Goal: Use online tool/utility: Use online tool/utility

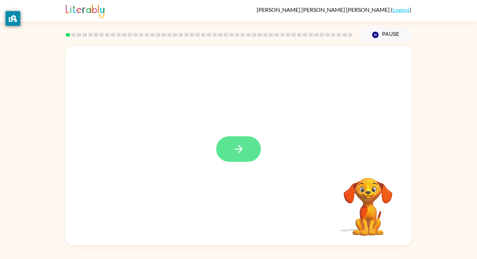
click at [254, 151] on button "button" at bounding box center [238, 149] width 45 height 25
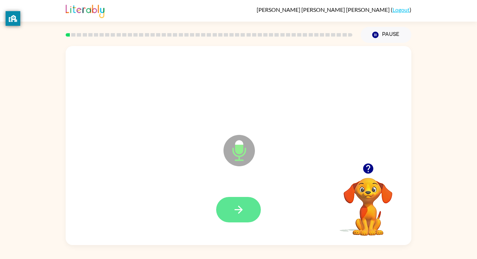
click at [238, 200] on button "button" at bounding box center [238, 209] width 45 height 25
click at [243, 211] on icon "button" at bounding box center [239, 210] width 12 height 12
click at [242, 209] on icon "button" at bounding box center [239, 210] width 12 height 12
click at [240, 205] on icon "button" at bounding box center [239, 210] width 12 height 12
click at [241, 213] on icon "button" at bounding box center [239, 210] width 12 height 12
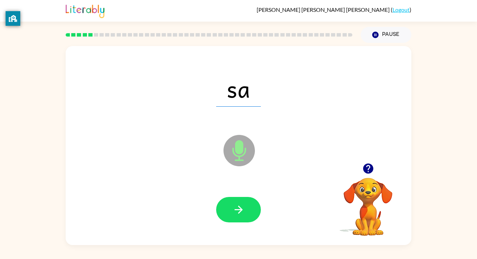
click at [241, 213] on icon "button" at bounding box center [239, 210] width 12 height 12
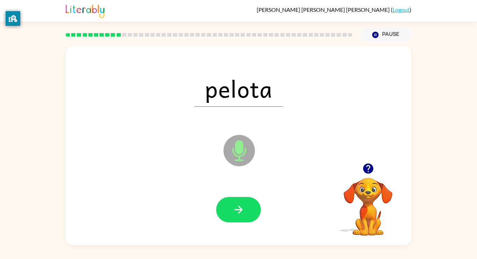
click at [241, 213] on icon "button" at bounding box center [239, 210] width 12 height 12
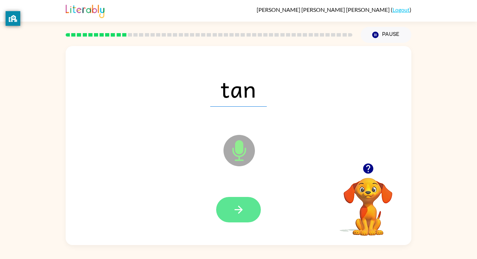
click at [247, 206] on button "button" at bounding box center [238, 209] width 45 height 25
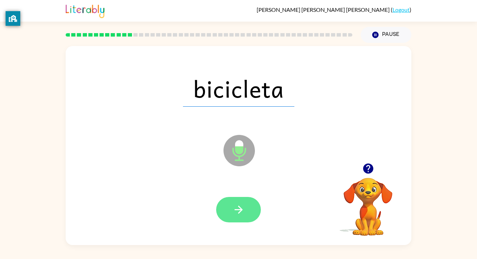
click at [238, 206] on icon "button" at bounding box center [238, 210] width 8 height 8
click at [243, 210] on icon "button" at bounding box center [239, 210] width 12 height 12
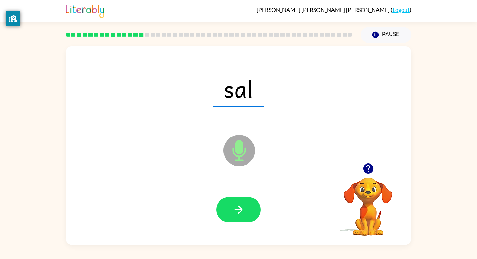
click at [243, 210] on icon "button" at bounding box center [239, 210] width 12 height 12
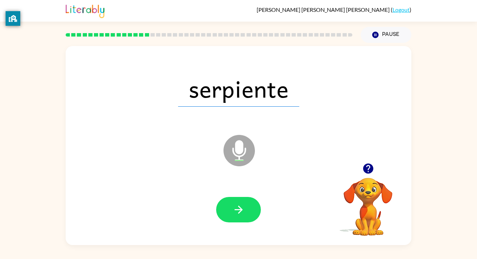
click at [243, 210] on icon "button" at bounding box center [239, 210] width 12 height 12
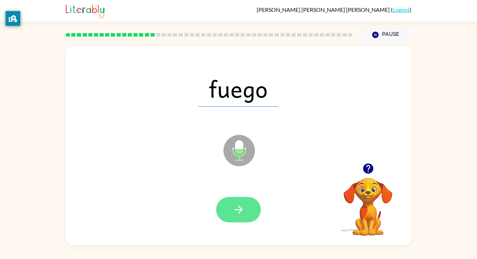
click at [233, 208] on icon "button" at bounding box center [239, 210] width 12 height 12
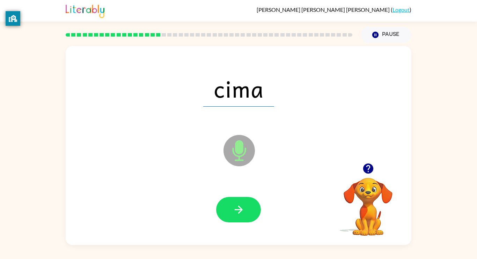
click at [233, 208] on icon "button" at bounding box center [239, 210] width 12 height 12
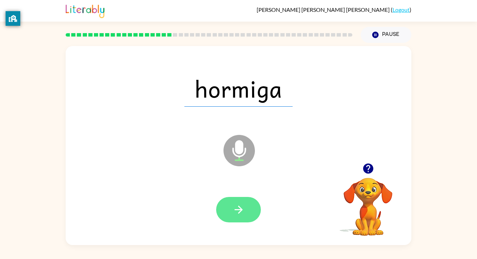
click at [247, 214] on button "button" at bounding box center [238, 209] width 45 height 25
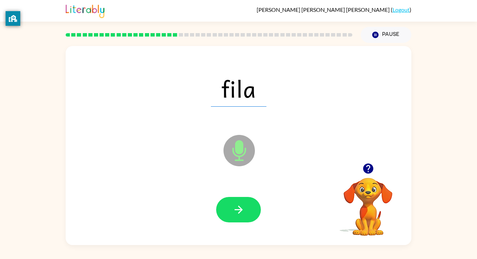
click at [247, 214] on button "button" at bounding box center [238, 209] width 45 height 25
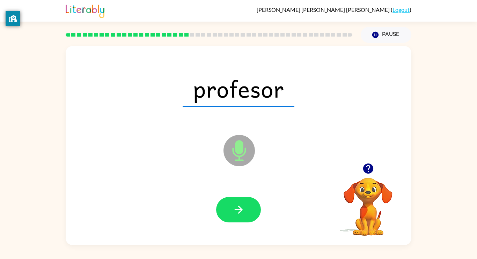
click at [232, 224] on div at bounding box center [239, 210] width 332 height 57
click at [231, 217] on button "button" at bounding box center [238, 209] width 45 height 25
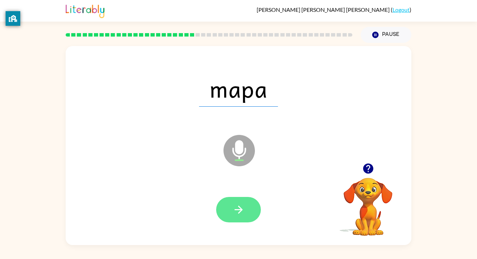
click at [240, 213] on icon "button" at bounding box center [238, 210] width 8 height 8
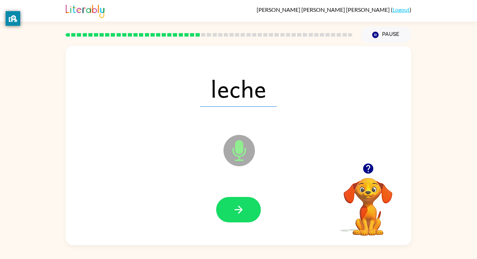
click at [240, 213] on icon "button" at bounding box center [238, 210] width 8 height 8
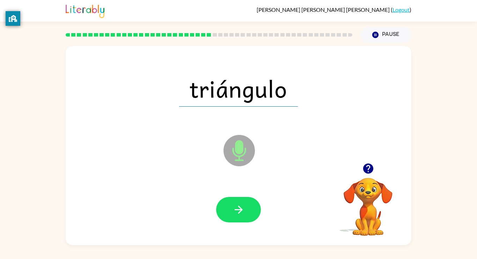
click at [240, 213] on icon "button" at bounding box center [238, 210] width 8 height 8
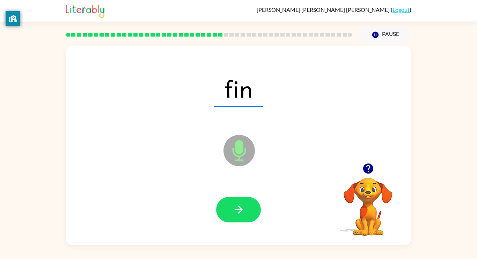
click at [240, 213] on icon "button" at bounding box center [238, 210] width 8 height 8
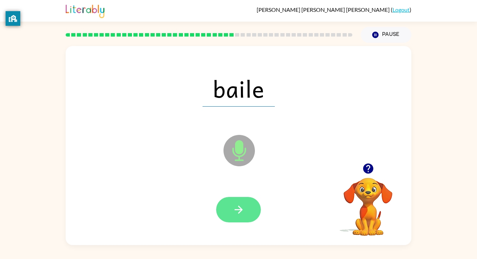
click at [246, 211] on button "button" at bounding box center [238, 209] width 45 height 25
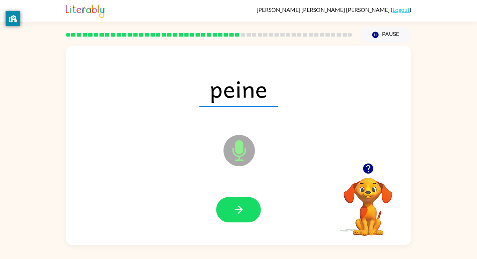
click at [246, 211] on button "button" at bounding box center [238, 209] width 45 height 25
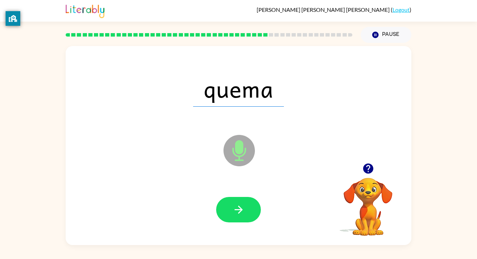
click at [246, 211] on button "button" at bounding box center [238, 209] width 45 height 25
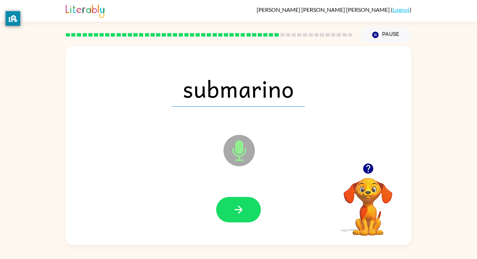
click at [246, 211] on button "button" at bounding box center [238, 209] width 45 height 25
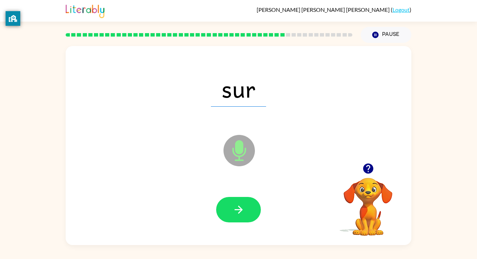
click at [246, 211] on button "button" at bounding box center [238, 209] width 45 height 25
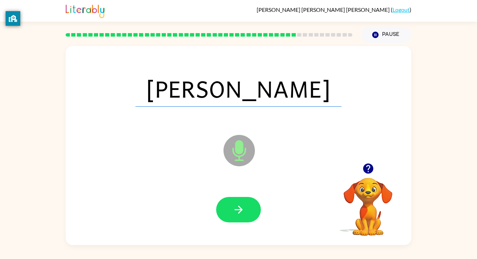
click at [246, 211] on button "button" at bounding box center [238, 209] width 45 height 25
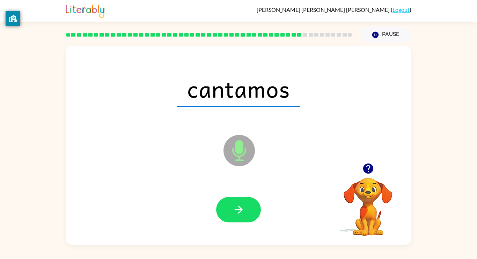
click at [246, 211] on button "button" at bounding box center [238, 209] width 45 height 25
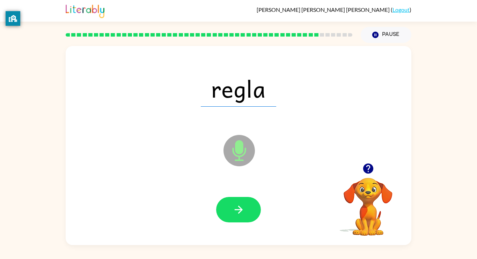
click at [246, 211] on button "button" at bounding box center [238, 209] width 45 height 25
click at [240, 225] on div at bounding box center [239, 210] width 332 height 57
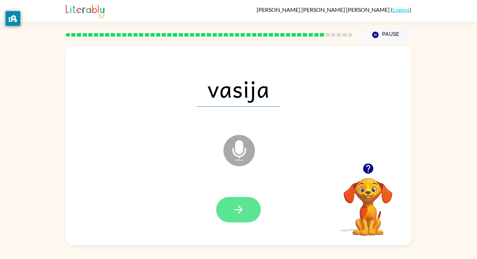
click at [234, 212] on icon "button" at bounding box center [239, 210] width 12 height 12
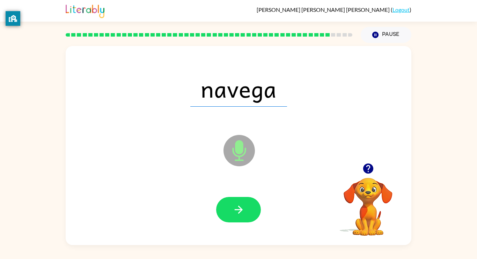
click at [234, 212] on icon "button" at bounding box center [239, 210] width 12 height 12
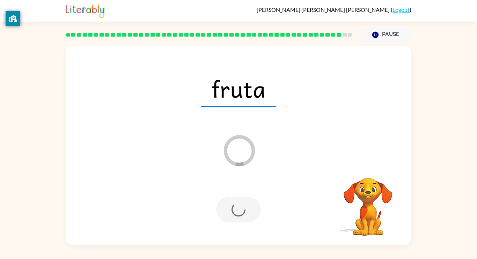
click at [234, 212] on div at bounding box center [238, 209] width 45 height 25
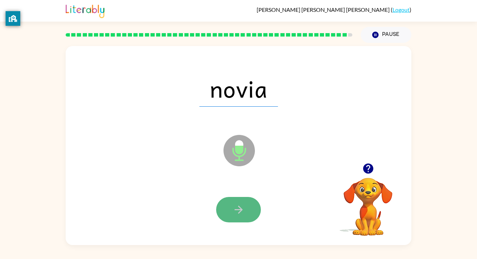
click at [234, 212] on icon "button" at bounding box center [239, 210] width 12 height 12
click at [234, 212] on div at bounding box center [238, 209] width 45 height 25
